Goal: Task Accomplishment & Management: Complete application form

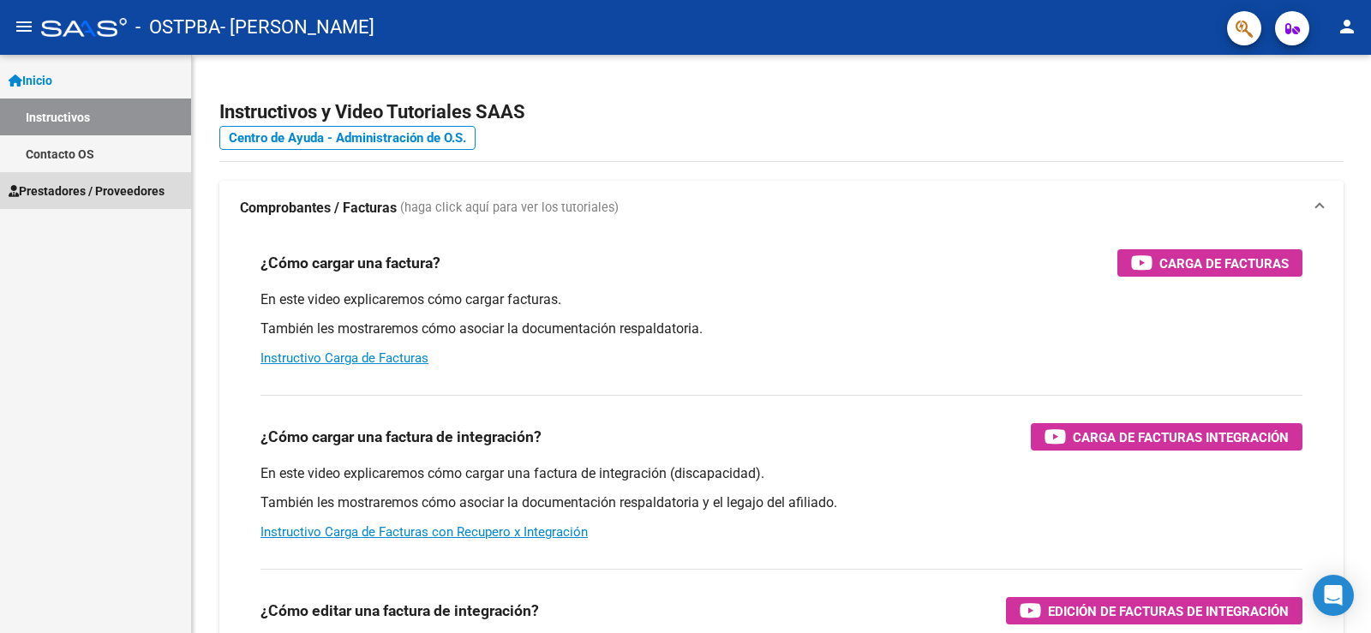
click at [75, 186] on span "Prestadores / Proveedores" at bounding box center [87, 191] width 156 height 19
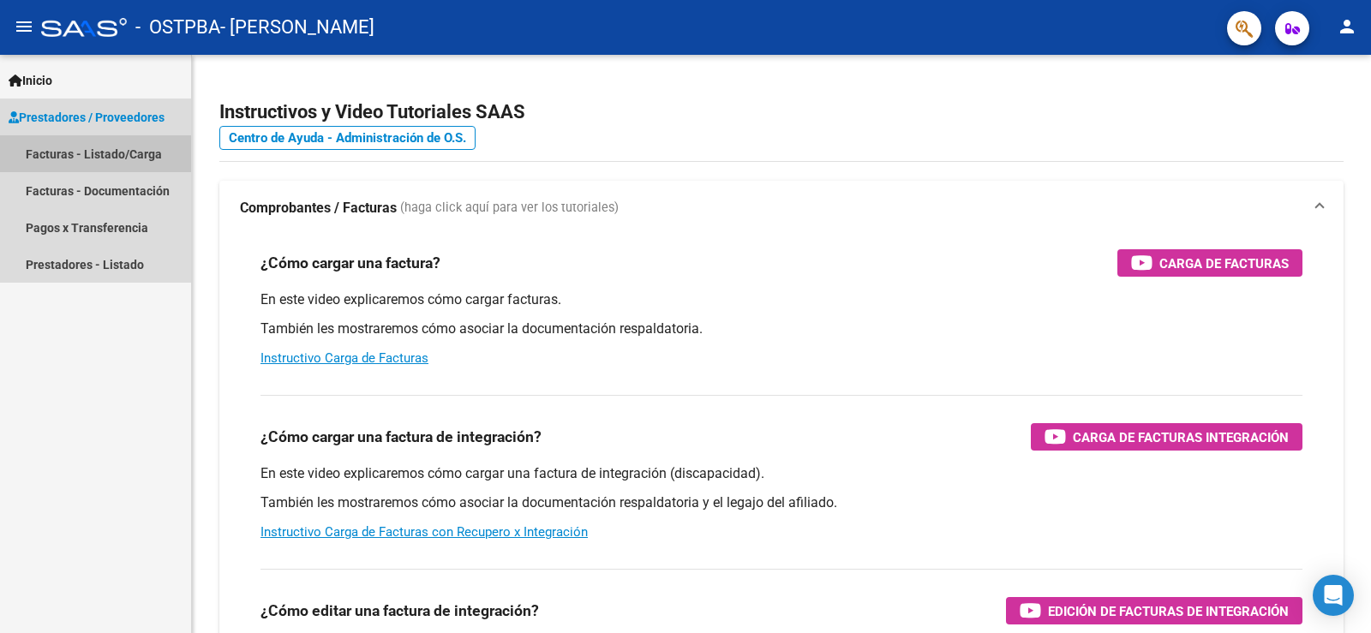
click at [74, 153] on link "Facturas - Listado/Carga" at bounding box center [95, 153] width 191 height 37
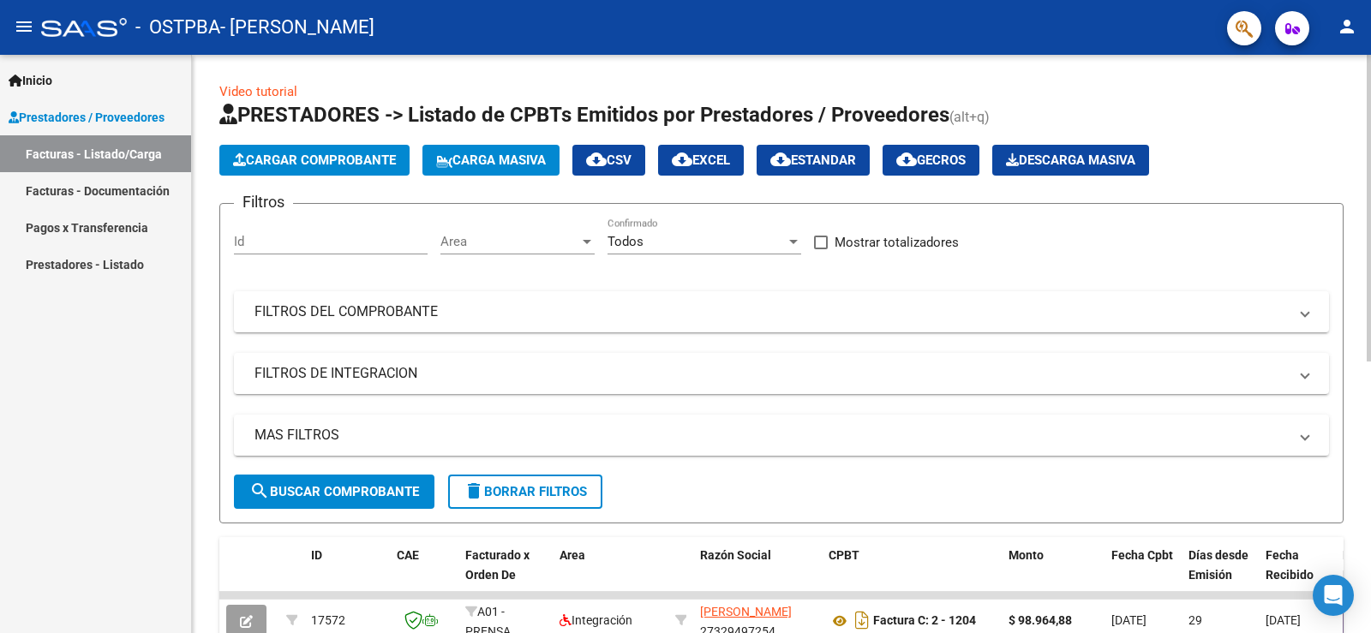
click at [262, 153] on span "Cargar Comprobante" at bounding box center [314, 160] width 163 height 15
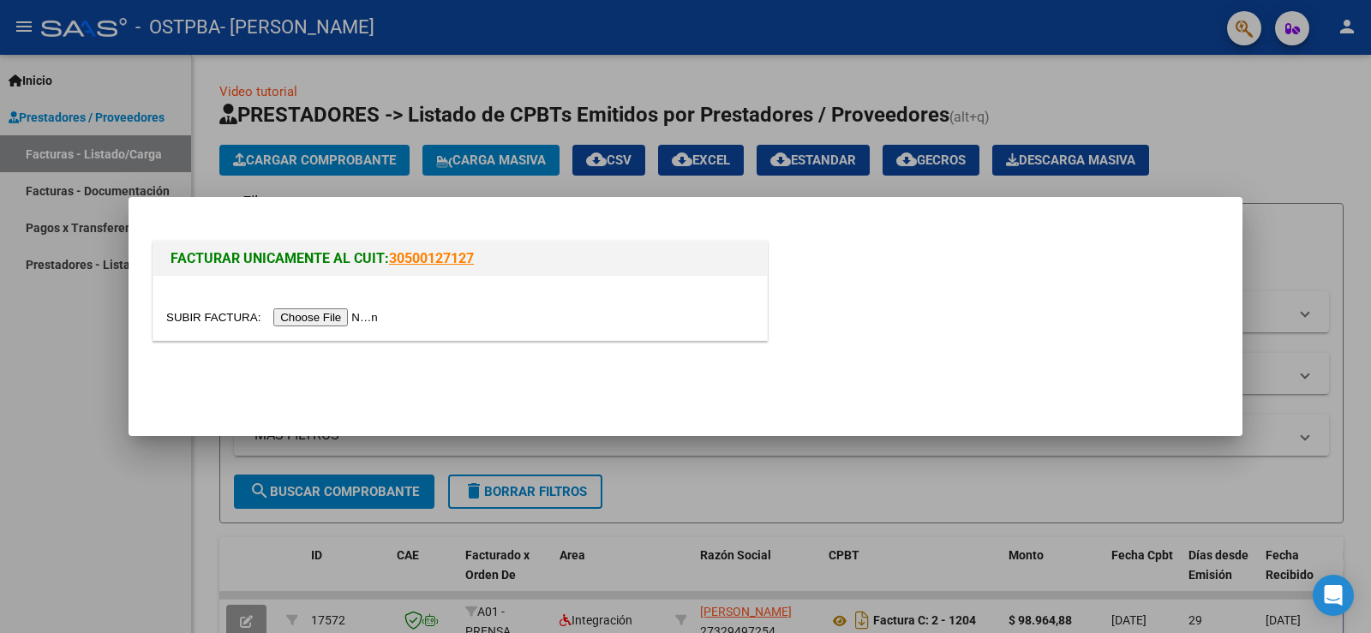
click at [309, 314] on input "file" at bounding box center [274, 317] width 217 height 18
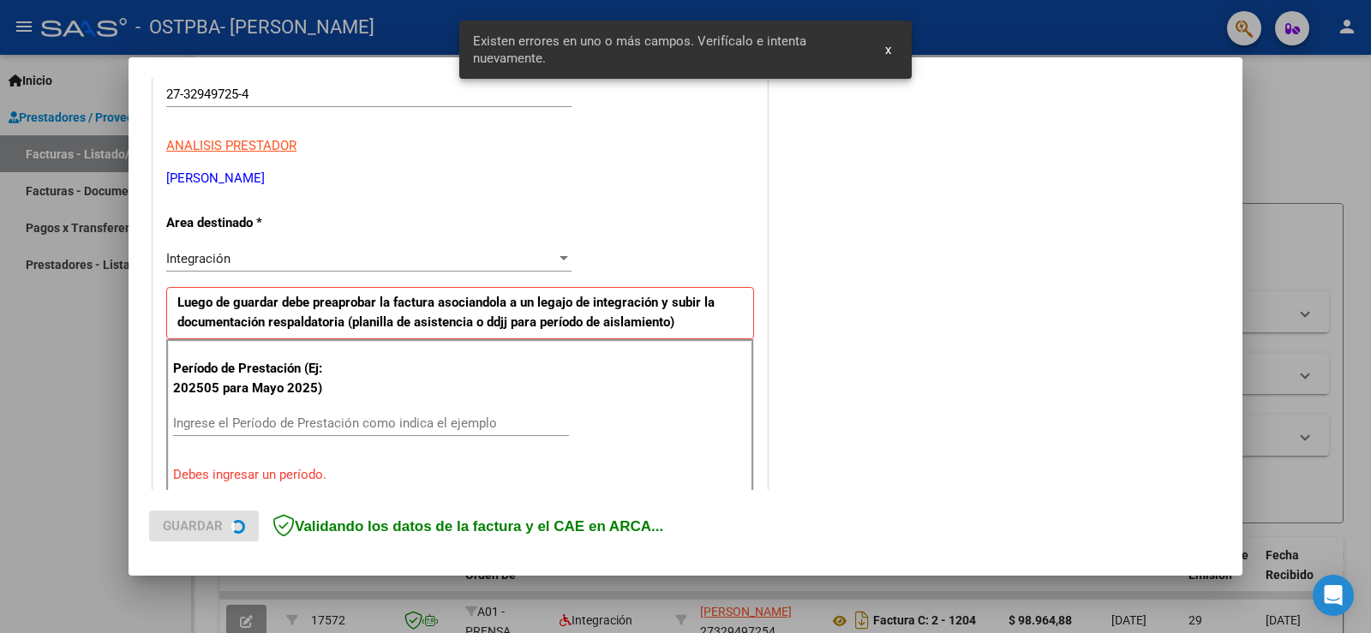
scroll to position [359, 0]
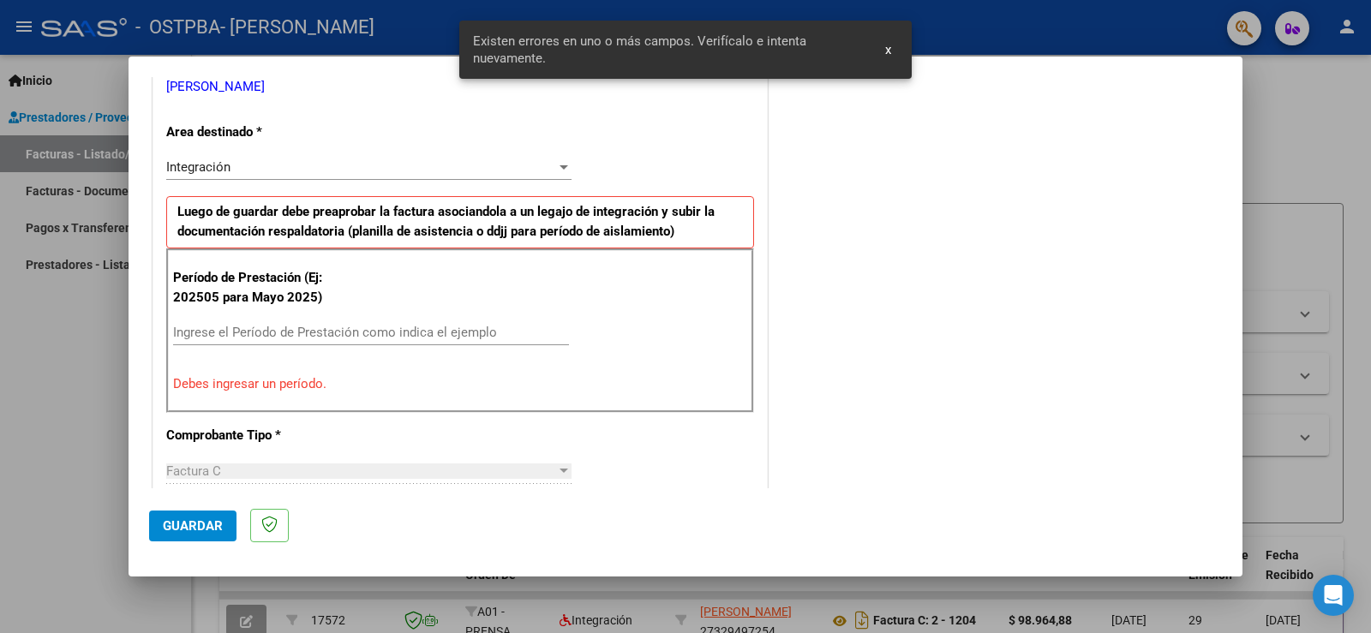
click at [299, 326] on input "Ingrese el Período de Prestación como indica el ejemplo" at bounding box center [371, 332] width 396 height 15
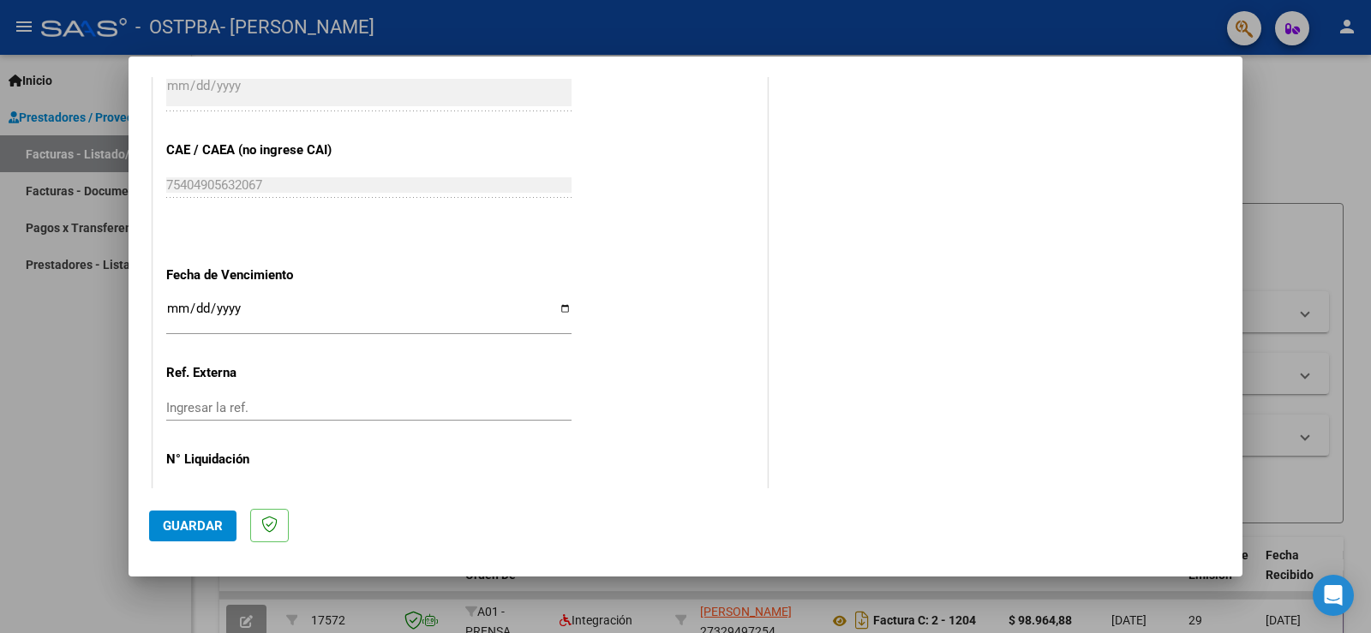
scroll to position [1097, 0]
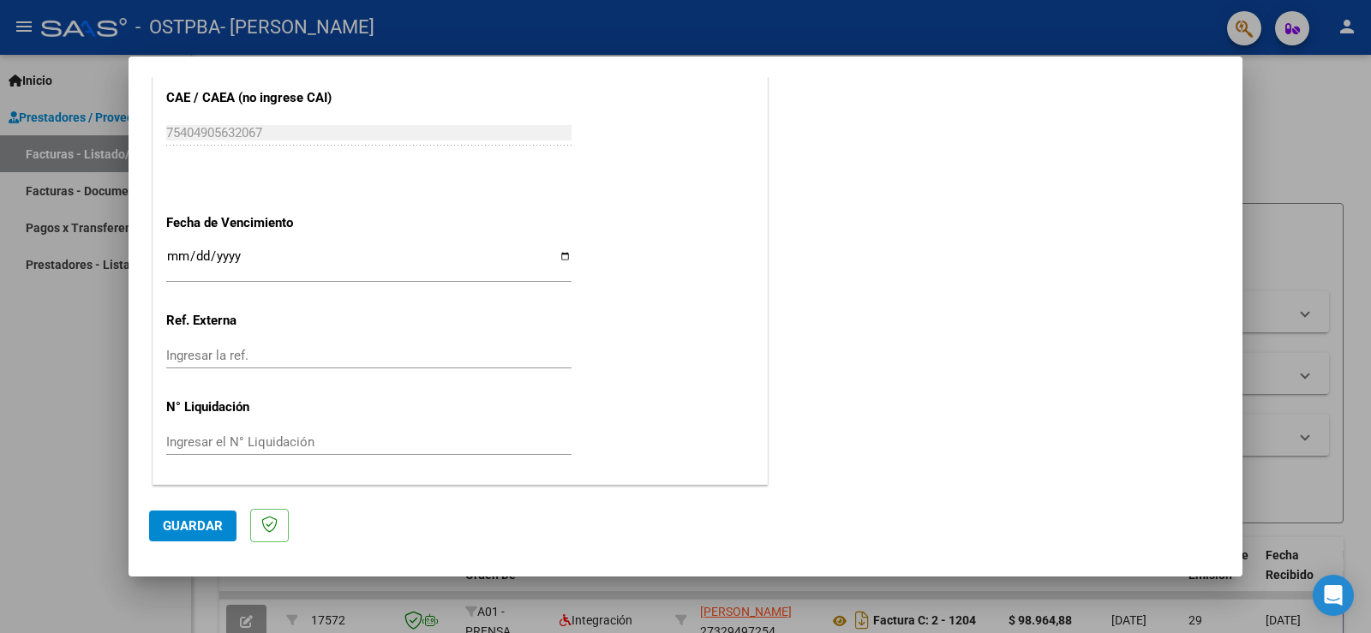
type input "202509"
click at [183, 523] on span "Guardar" at bounding box center [193, 525] width 60 height 15
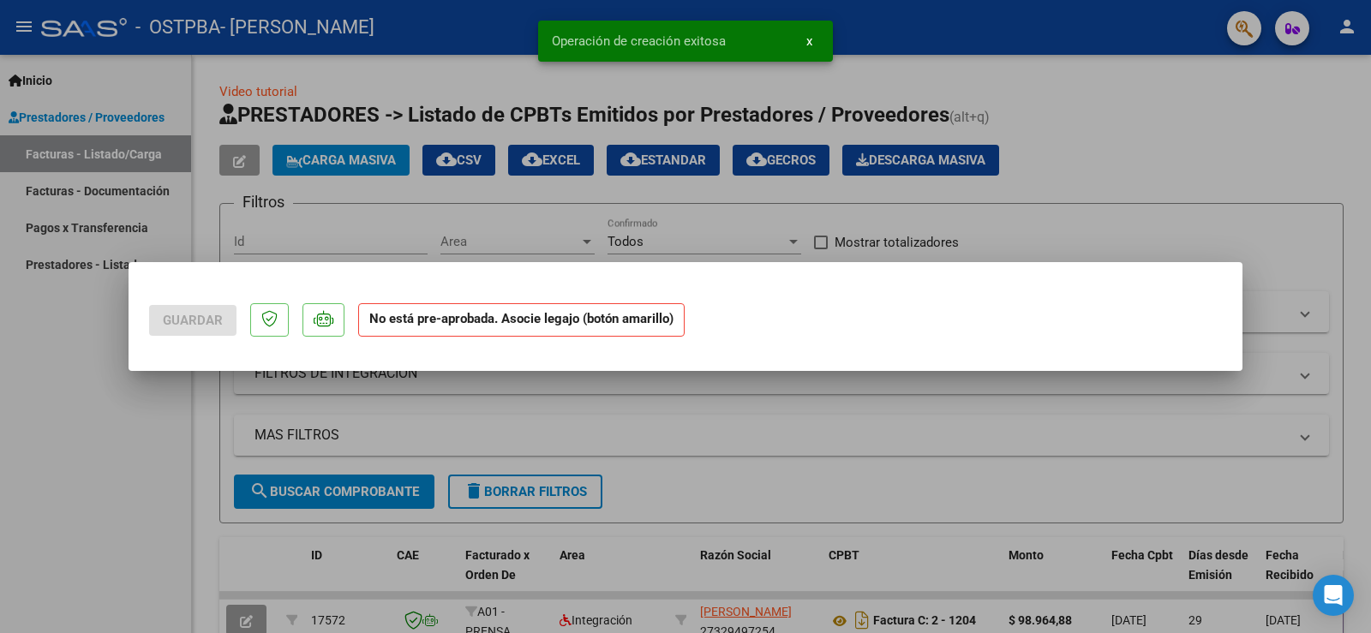
scroll to position [0, 0]
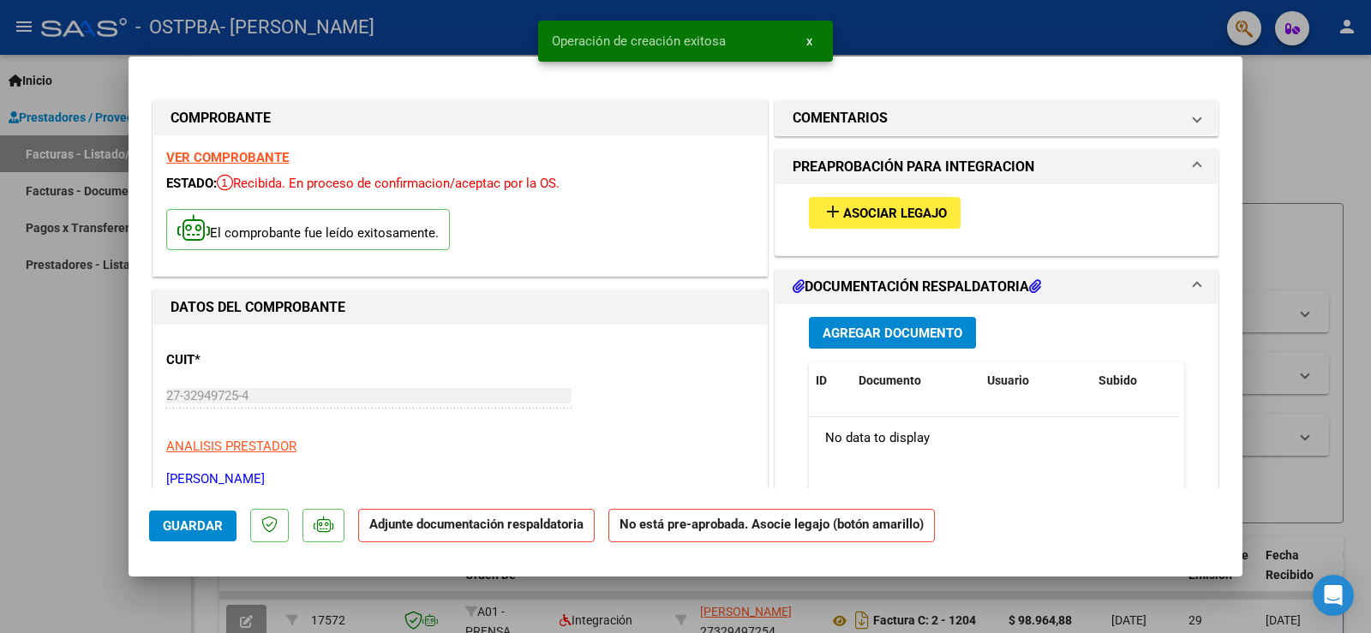
click at [853, 211] on span "Asociar Legajo" at bounding box center [895, 213] width 104 height 15
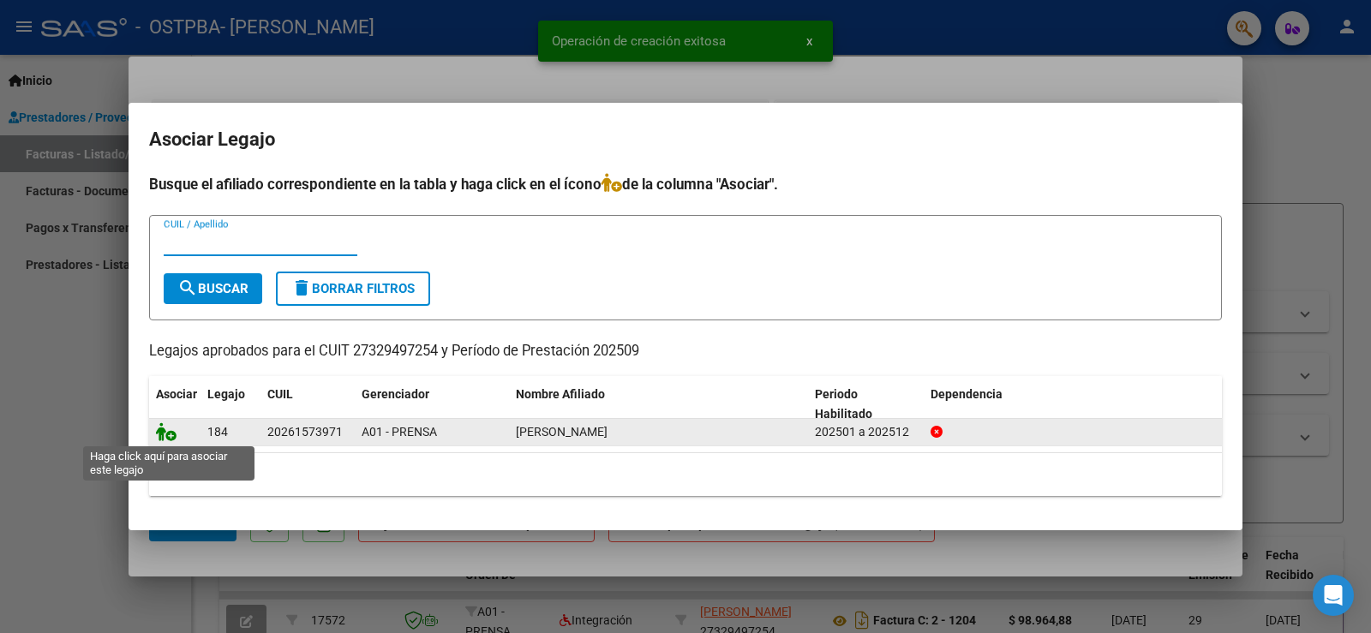
click at [167, 431] on icon at bounding box center [166, 431] width 21 height 19
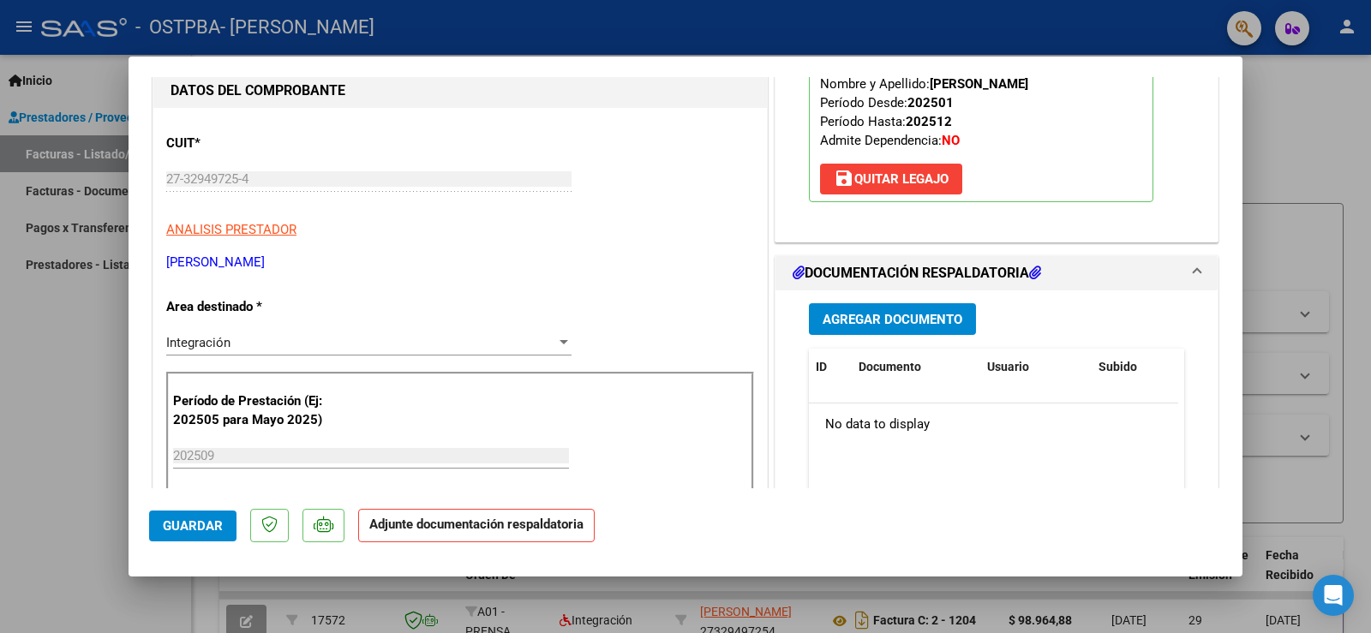
scroll to position [257, 0]
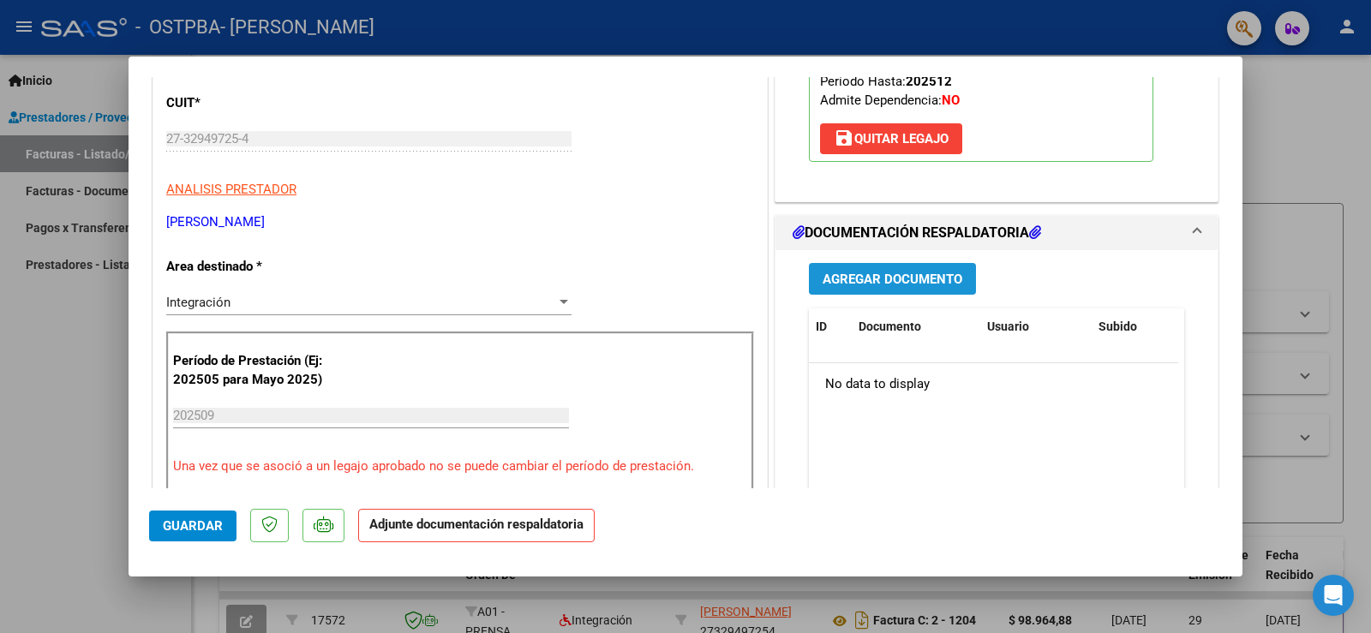
click at [910, 275] on span "Agregar Documento" at bounding box center [893, 279] width 140 height 15
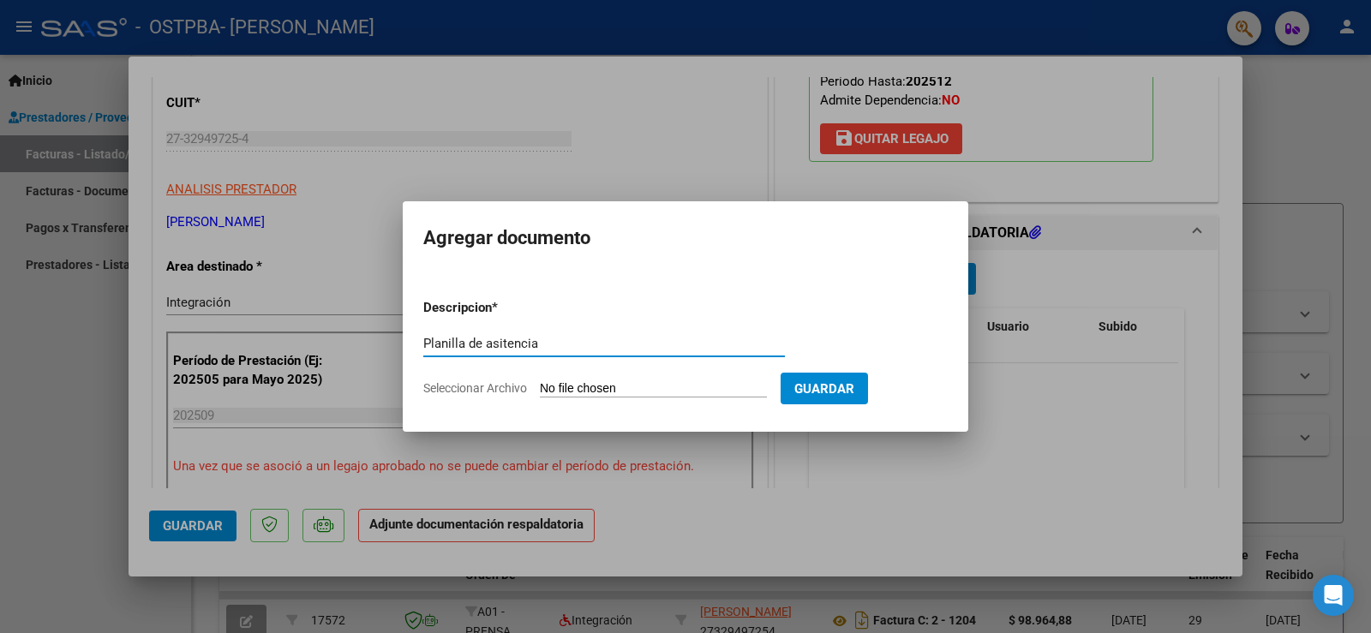
type input "Planilla de asitencia"
click at [739, 385] on input "Seleccionar Archivo" at bounding box center [653, 389] width 227 height 16
type input "C:\fakepath\Nahuel 09 (1).pdf"
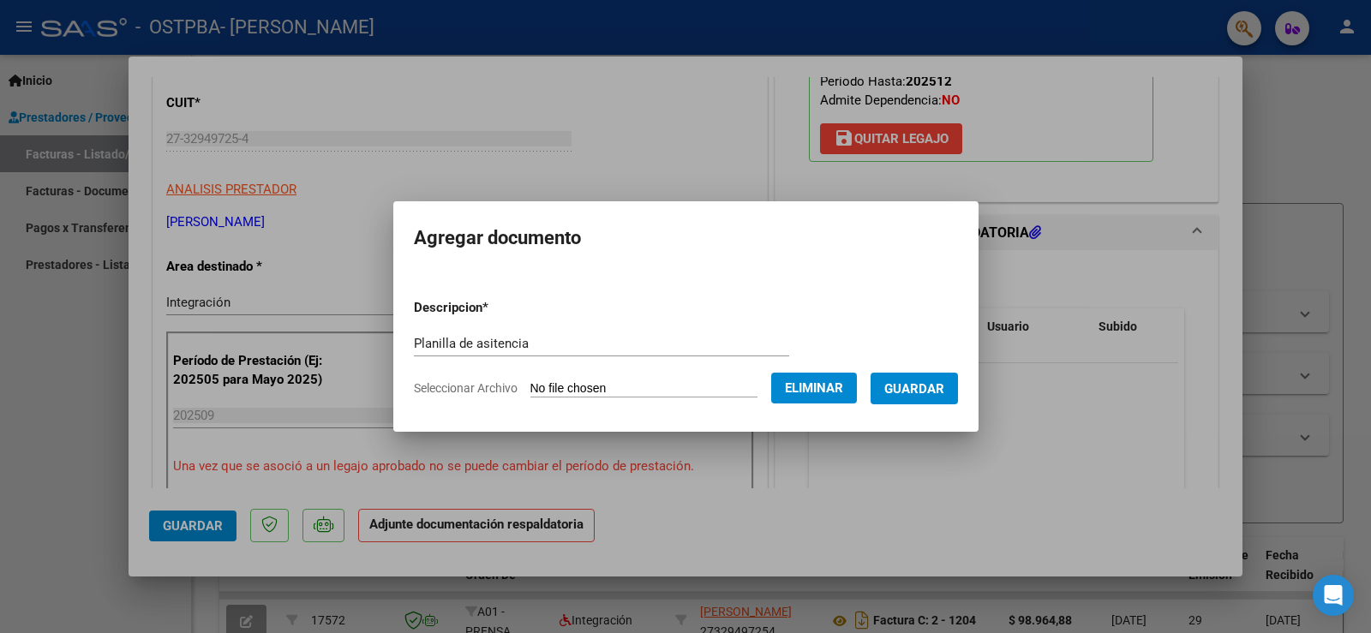
click at [920, 404] on button "Guardar" at bounding box center [914, 389] width 87 height 32
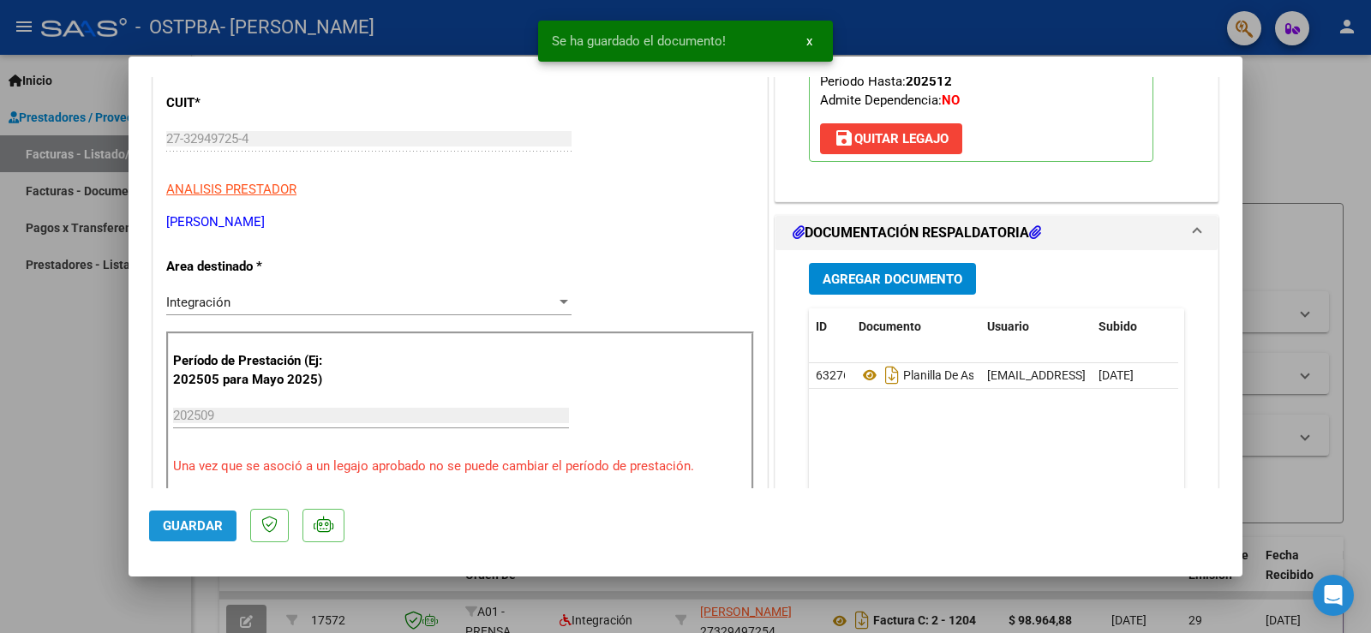
click at [196, 532] on span "Guardar" at bounding box center [193, 525] width 60 height 15
click at [47, 117] on div at bounding box center [685, 316] width 1371 height 633
type input "$ 0,00"
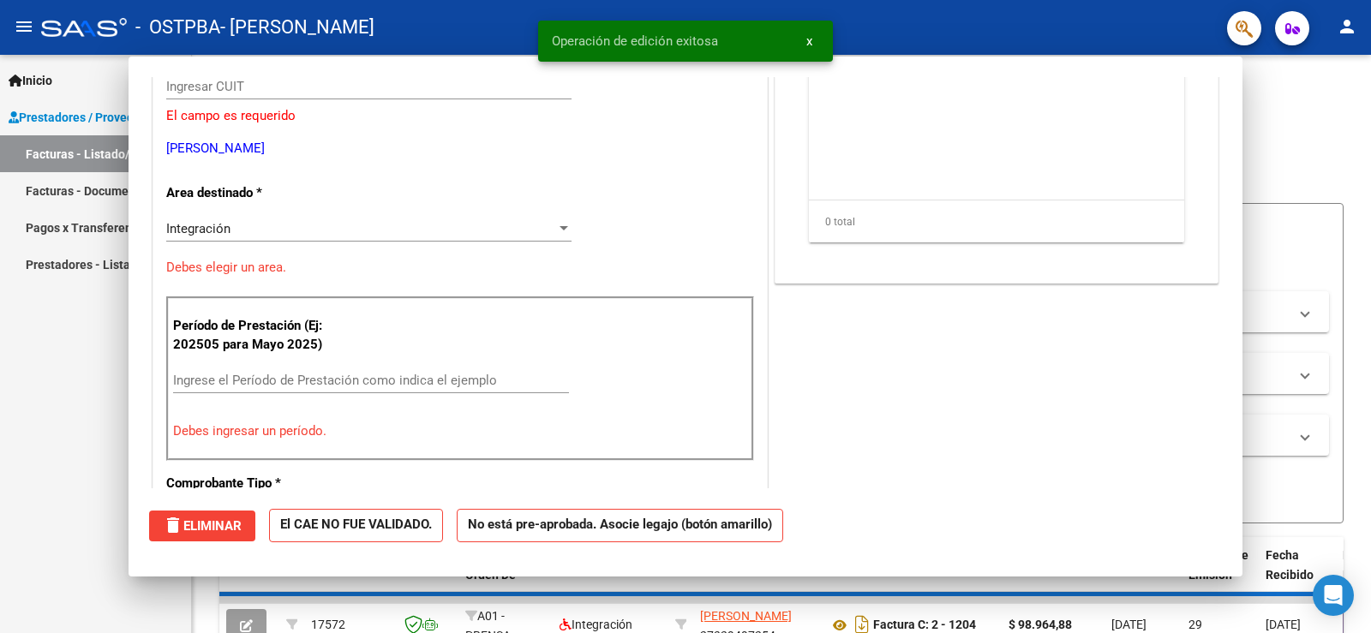
scroll to position [0, 0]
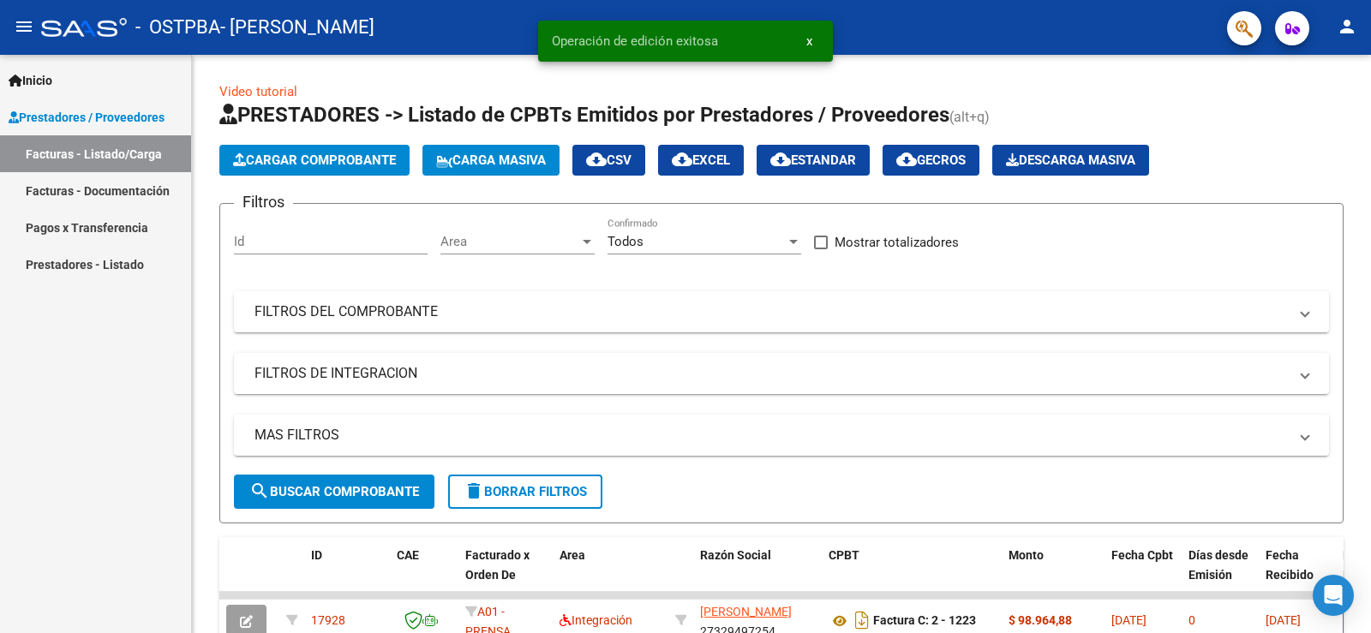
click at [47, 117] on span "Prestadores / Proveedores" at bounding box center [87, 117] width 156 height 19
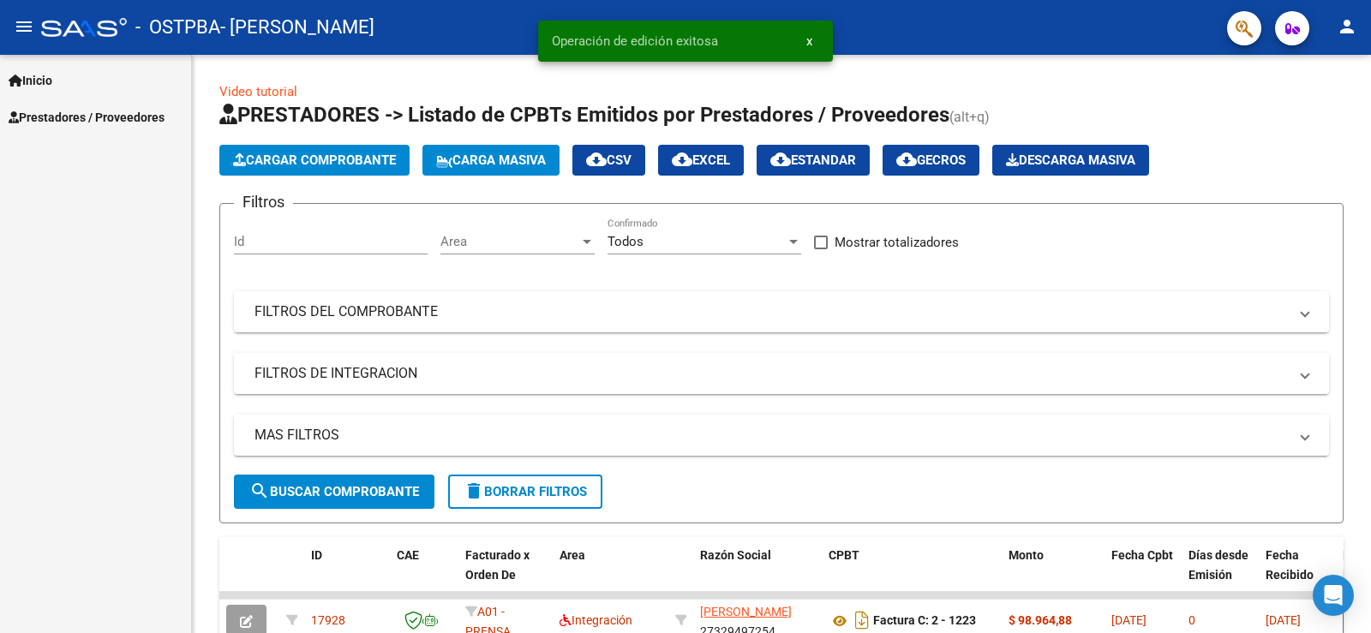
click at [64, 108] on span "Prestadores / Proveedores" at bounding box center [87, 117] width 156 height 19
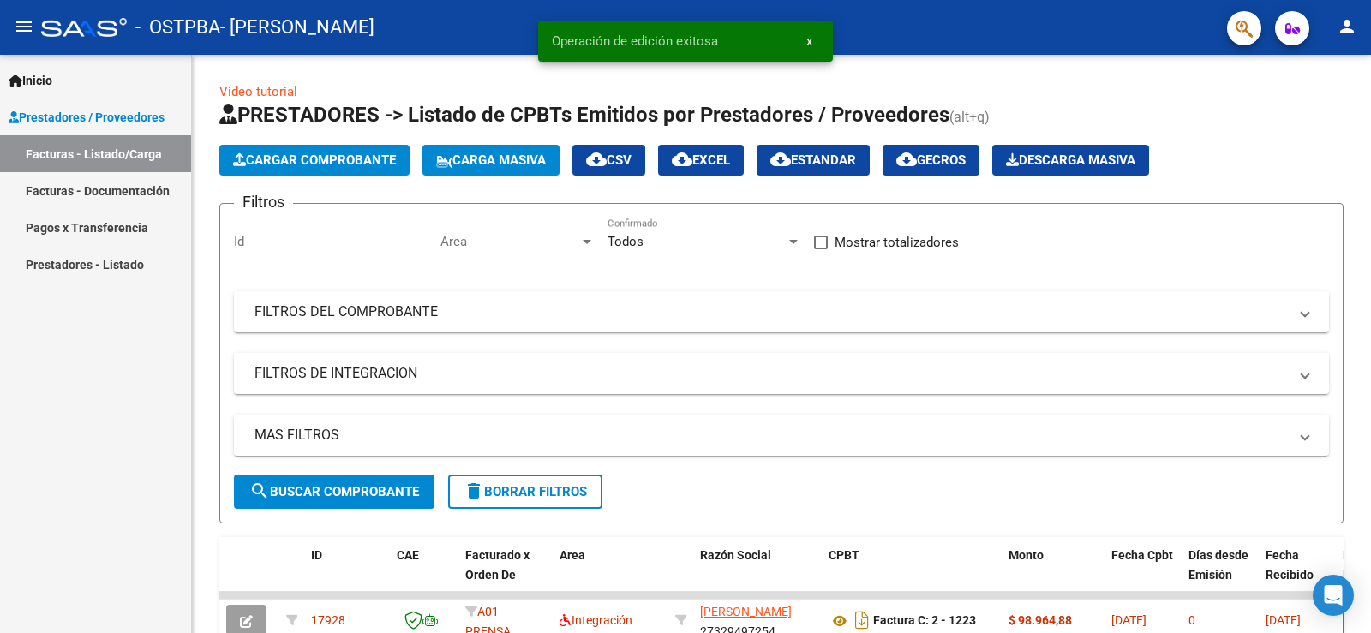
click at [57, 154] on link "Facturas - Listado/Carga" at bounding box center [95, 153] width 191 height 37
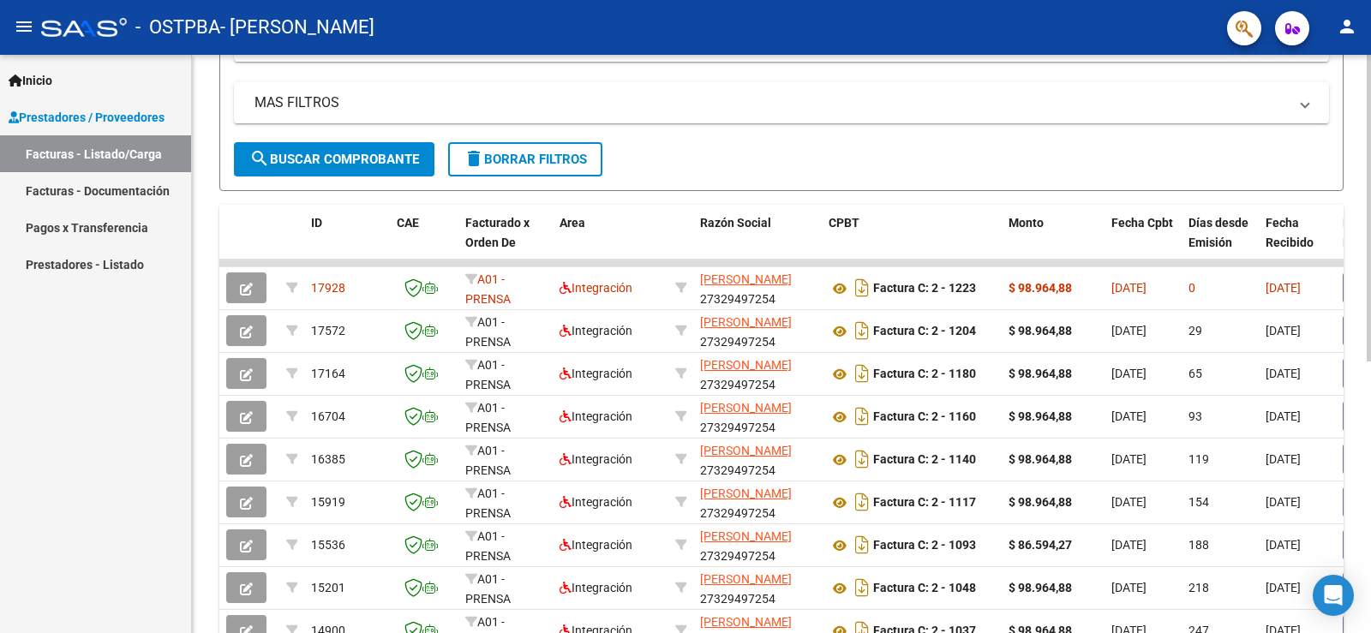
scroll to position [343, 0]
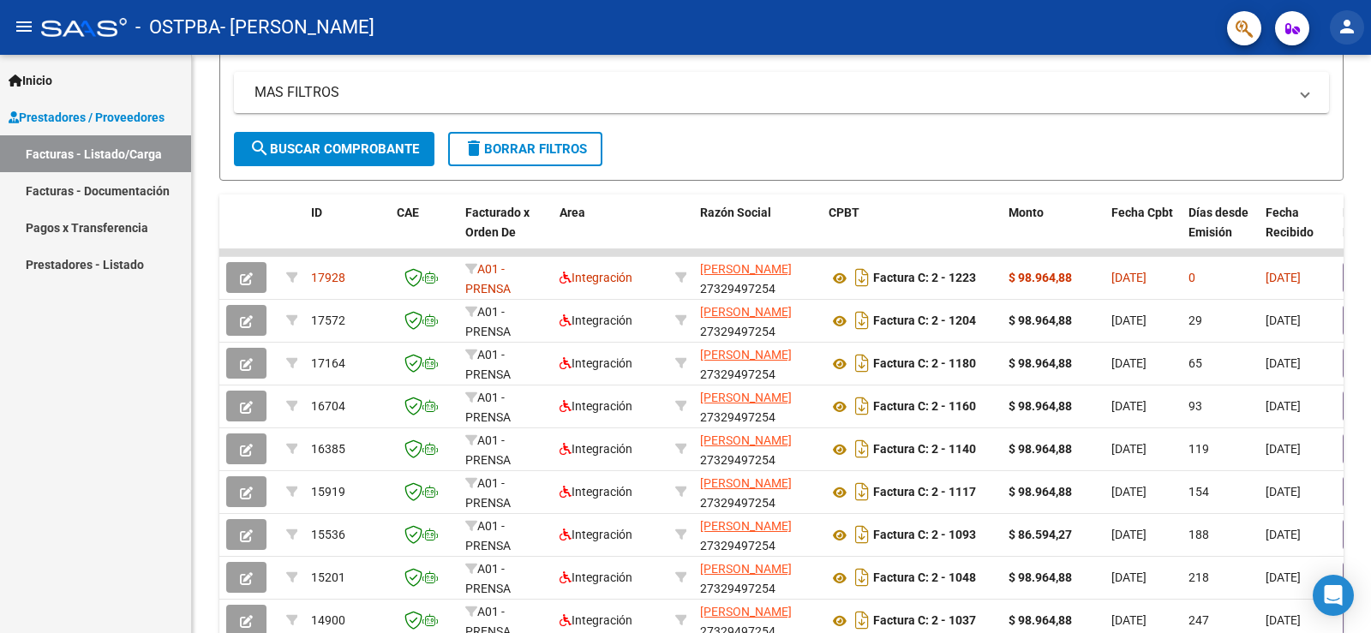
click at [1340, 31] on mat-icon "person" at bounding box center [1347, 26] width 21 height 21
click at [1317, 106] on button "exit_to_app Salir" at bounding box center [1312, 113] width 105 height 41
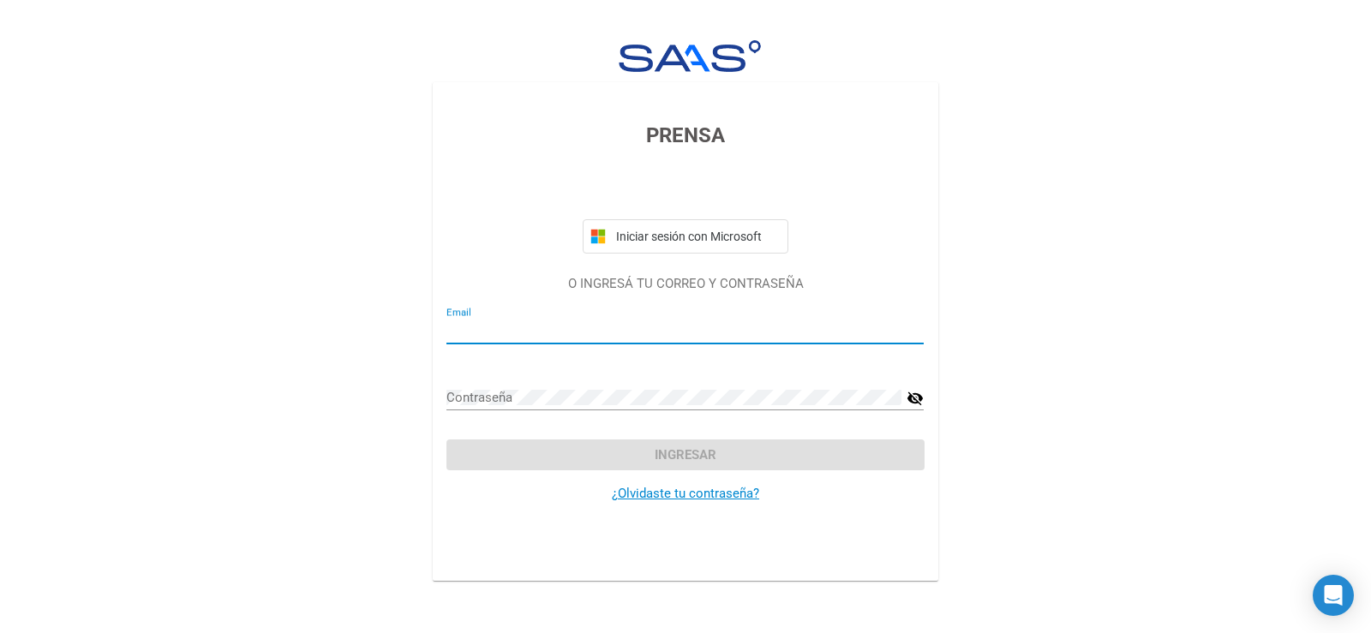
type input "[EMAIL_ADDRESS][DOMAIN_NAME]"
